Goal: Transaction & Acquisition: Purchase product/service

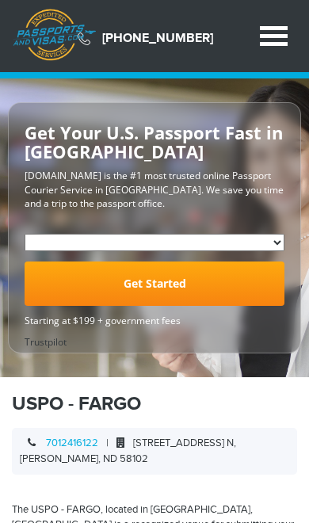
select select "**********"
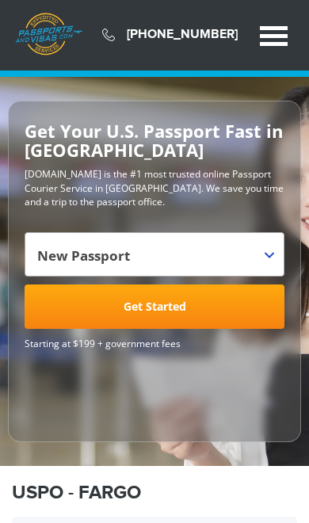
click at [192, 305] on link "Get Started" at bounding box center [155, 307] width 260 height 44
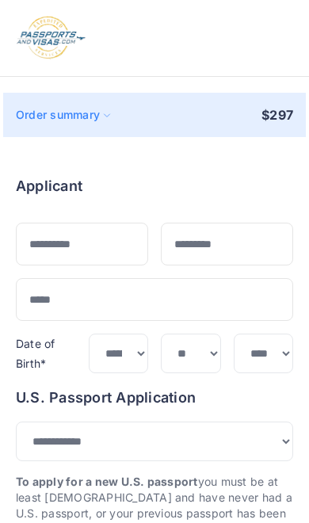
select select "***"
